Goal: Transaction & Acquisition: Purchase product/service

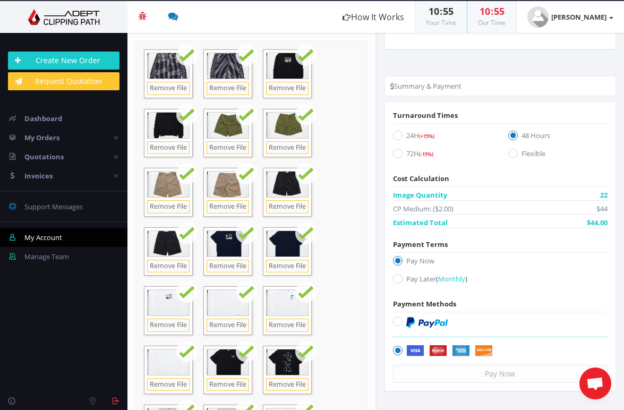
scroll to position [868, 0]
click at [410, 280] on label "Pay Later ( Monthly )" at bounding box center [500, 281] width 215 height 14
click at [403, 280] on input "Pay Later ( Monthly )" at bounding box center [399, 279] width 7 height 7
radio input "true"
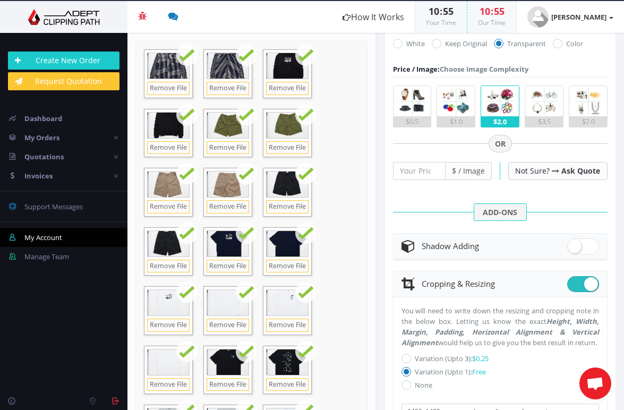
scroll to position [278, 0]
click at [571, 256] on span at bounding box center [583, 248] width 32 height 16
click at [571, 249] on input "checkbox" at bounding box center [570, 245] width 7 height 7
checkbox input "true"
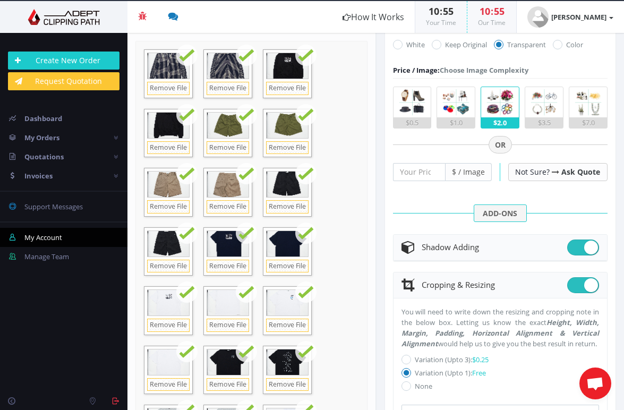
radio input "true"
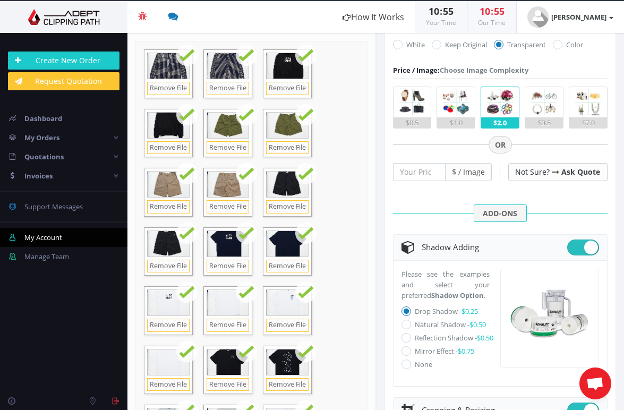
click at [428, 329] on label "Natural Shadow - $0.50" at bounding box center [450, 325] width 71 height 10
click at [411, 328] on input "Natural Shadow - $0.50" at bounding box center [407, 324] width 7 height 7
radio input "true"
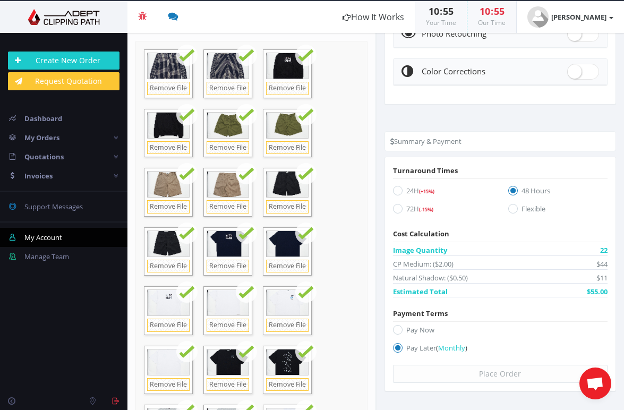
scroll to position [935, 0]
click at [506, 374] on div "Place Order" at bounding box center [500, 374] width 215 height 18
click at [494, 376] on div "Place Order" at bounding box center [500, 374] width 215 height 18
click at [453, 350] on span "Monthly" at bounding box center [451, 348] width 27 height 10
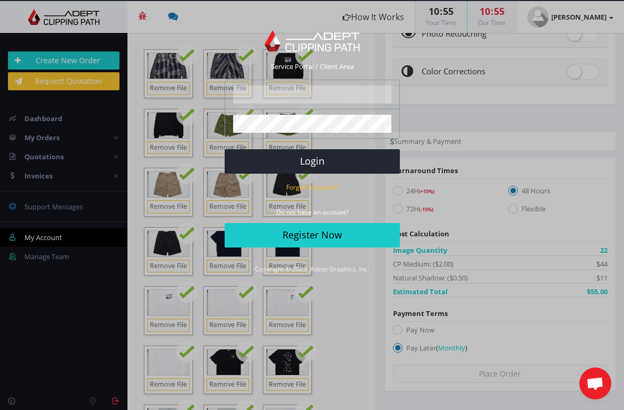
click at [409, 352] on div "Login - Adept Clipping Path Service Portal Service Portal / Client Area The log…" at bounding box center [312, 205] width 624 height 410
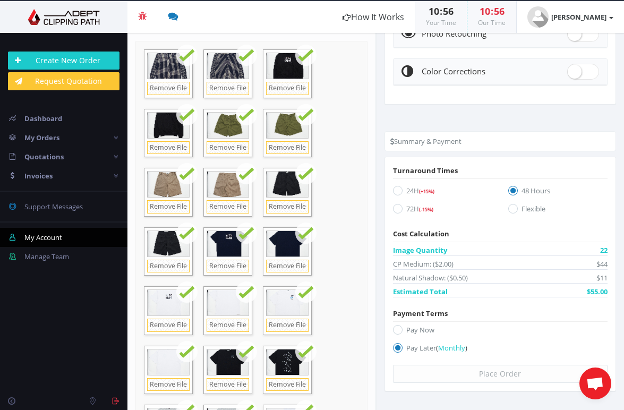
click at [500, 373] on div "Place Order" at bounding box center [500, 374] width 215 height 18
click at [594, 384] on span "Open chat" at bounding box center [596, 384] width 18 height 15
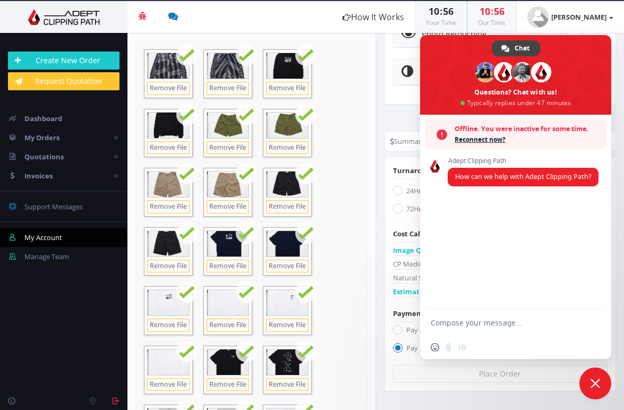
click at [479, 140] on span "Reconnect now?" at bounding box center [528, 139] width 147 height 11
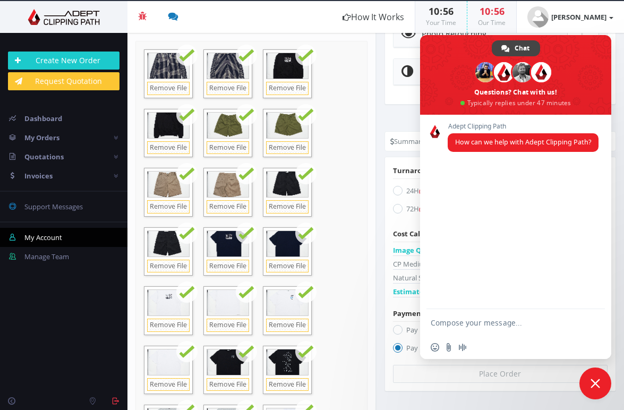
click at [467, 320] on textarea "Compose your message..." at bounding box center [504, 323] width 147 height 10
type textarea "Hello"
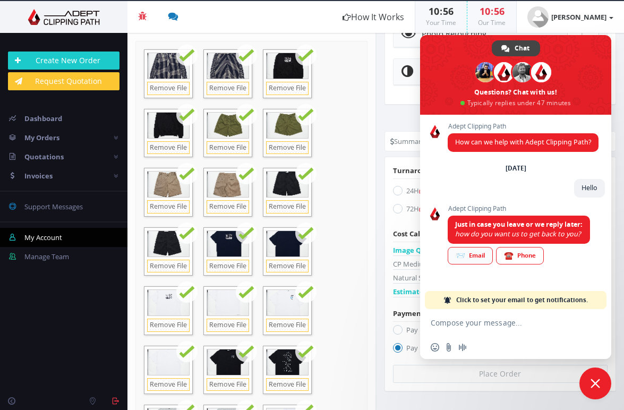
click at [474, 258] on div "📨 Email" at bounding box center [470, 256] width 45 height 18
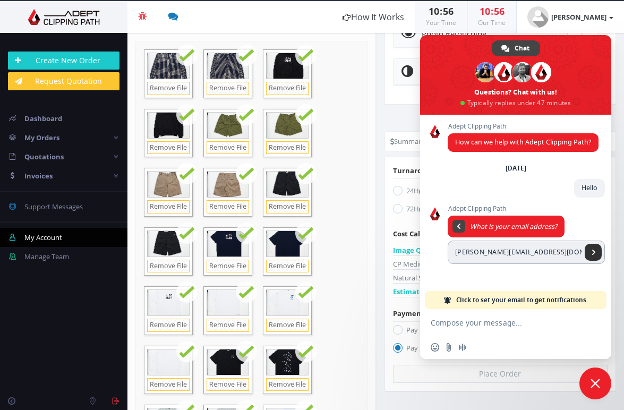
type input "[PERSON_NAME][EMAIL_ADDRESS][DOMAIN_NAME]"
click at [588, 254] on span "Send" at bounding box center [593, 252] width 17 height 17
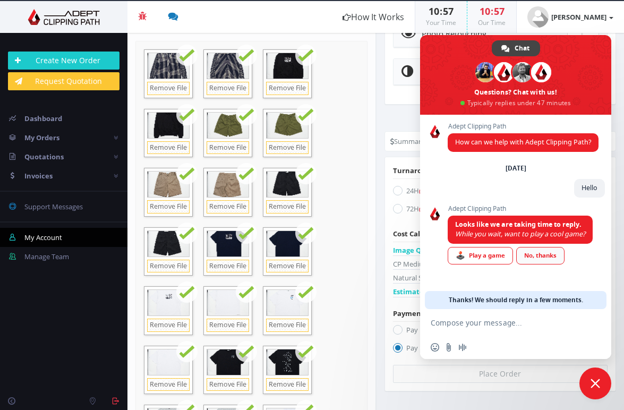
click at [543, 257] on div "No, thanks" at bounding box center [540, 256] width 48 height 18
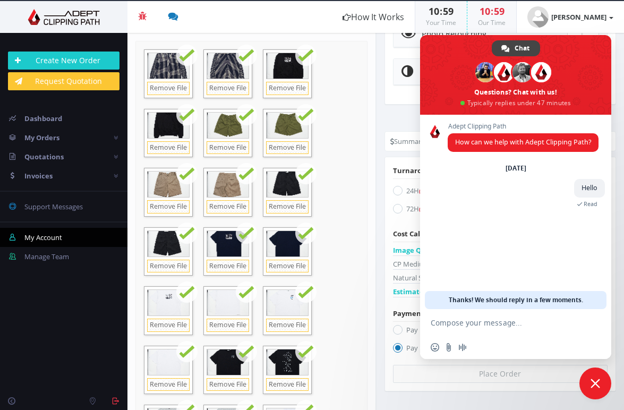
click at [492, 321] on textarea "Compose your message..." at bounding box center [504, 323] width 147 height 10
click at [477, 325] on textarea "Compose your message..." at bounding box center [504, 323] width 147 height 10
drag, startPoint x: 575, startPoint y: 43, endPoint x: 609, endPoint y: 52, distance: 35.3
click at [564, 41] on span at bounding box center [515, 75] width 191 height 80
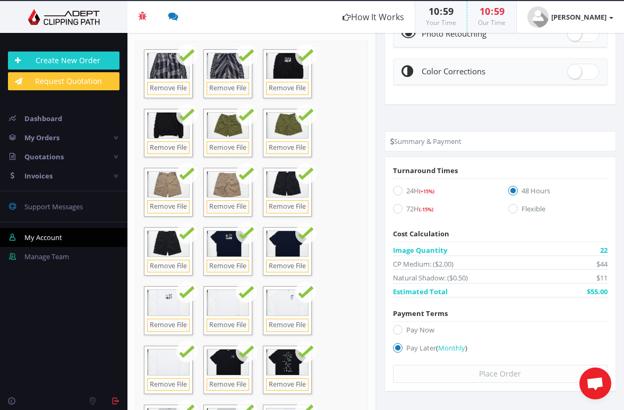
click at [589, 381] on span "Open chat" at bounding box center [596, 384] width 18 height 15
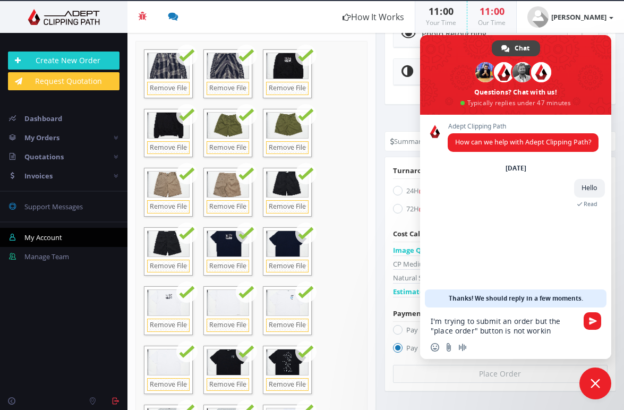
type textarea "I'm trying to submit an order but the "place order" button is not working"
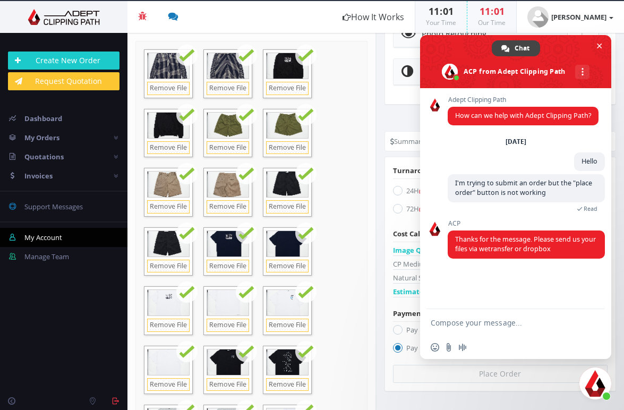
click at [452, 322] on textarea "Compose your message..." at bounding box center [504, 323] width 147 height 10
paste textarea "[EMAIL_ADDRESS][DOMAIN_NAME]"
type textarea "Ok, do I send to [EMAIL_ADDRESS][DOMAIN_NAME]?"
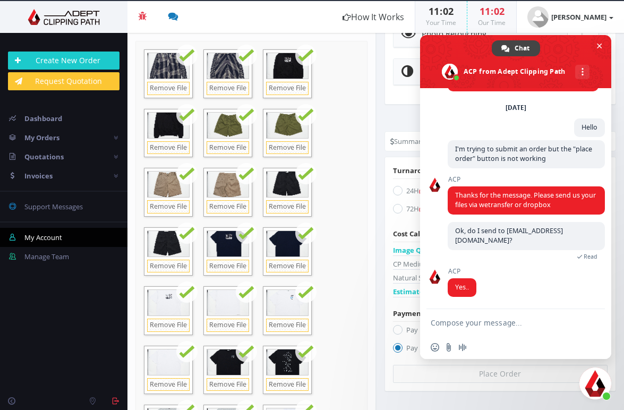
scroll to position [42, 0]
click at [480, 324] on textarea "Compose your message..." at bounding box center [504, 323] width 147 height 10
type textarea "Ok thanks, I will send shortly"
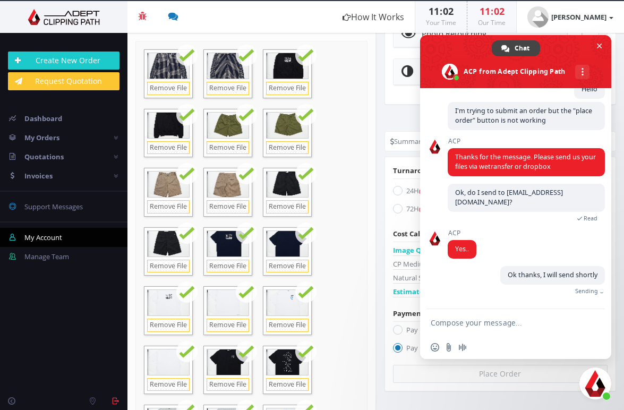
scroll to position [75, 0]
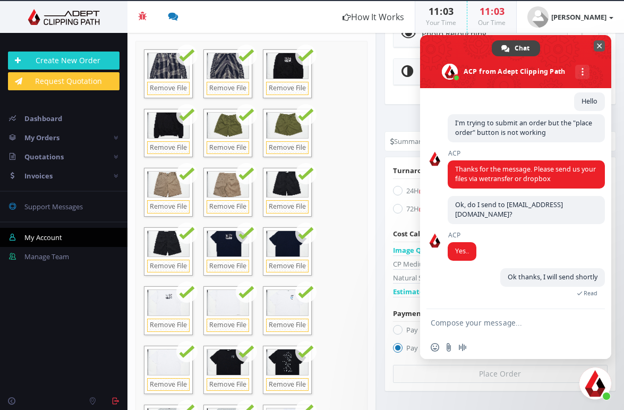
click at [598, 46] on span "Close chat" at bounding box center [599, 46] width 5 height 5
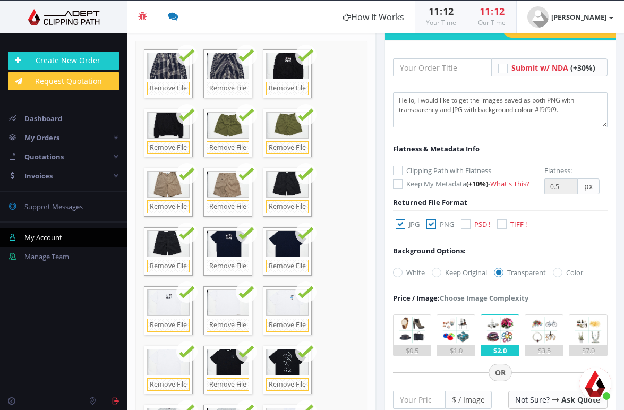
scroll to position [0, 0]
